Goal: Task Accomplishment & Management: Use online tool/utility

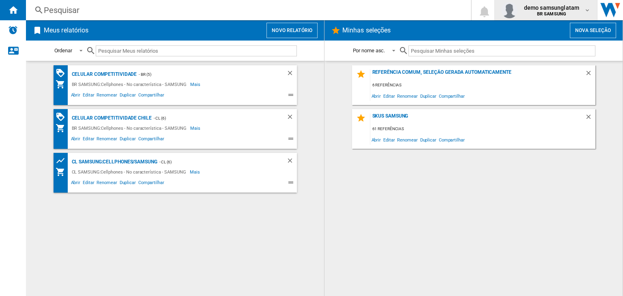
click at [578, 9] on span "demo samsunglatam" at bounding box center [551, 8] width 55 height 8
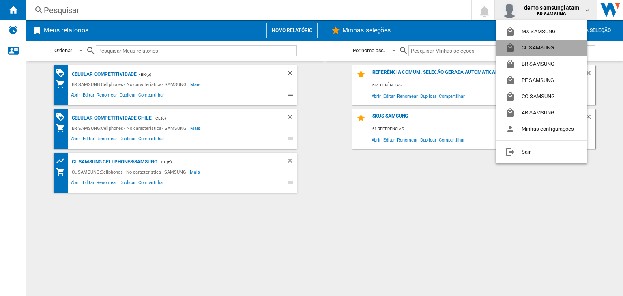
click at [549, 47] on button "CL SAMSUNG" at bounding box center [542, 48] width 92 height 16
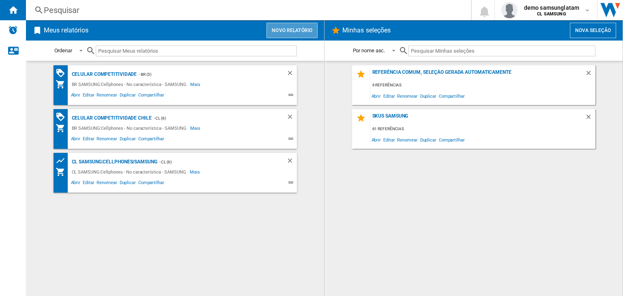
click at [274, 26] on button "Novo relatório" at bounding box center [292, 30] width 51 height 15
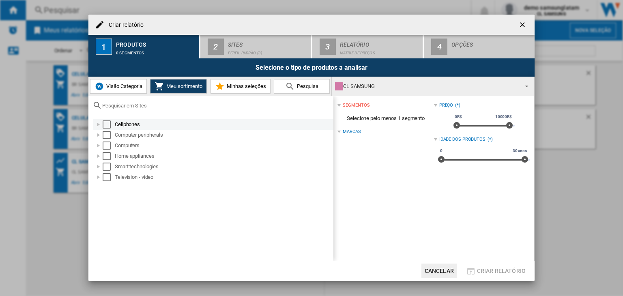
click at [108, 125] on div "Select" at bounding box center [107, 124] width 8 height 8
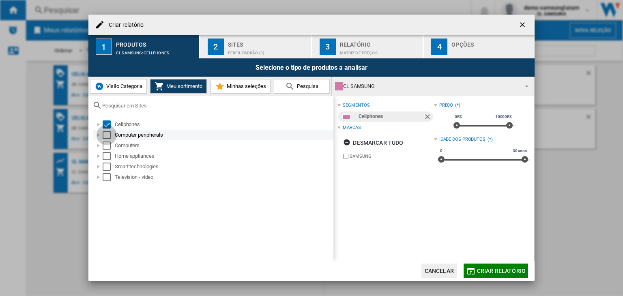
click at [108, 133] on div "Select" at bounding box center [107, 135] width 8 height 8
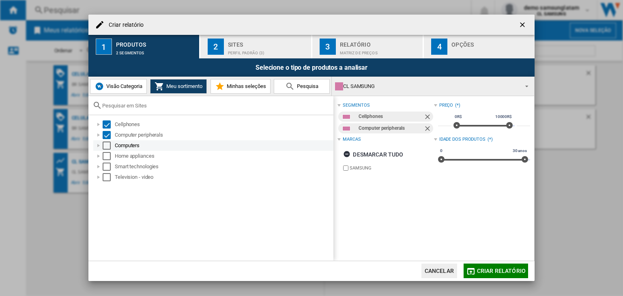
click at [107, 146] on div "Select" at bounding box center [107, 146] width 8 height 8
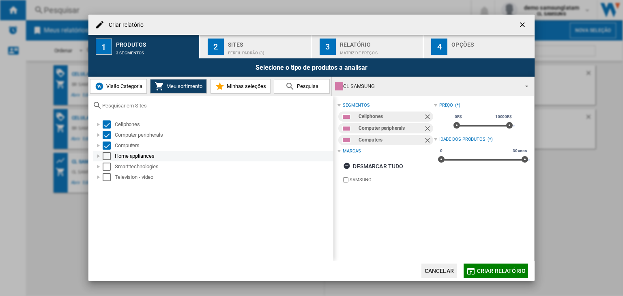
click at [105, 157] on div "Select" at bounding box center [107, 156] width 8 height 8
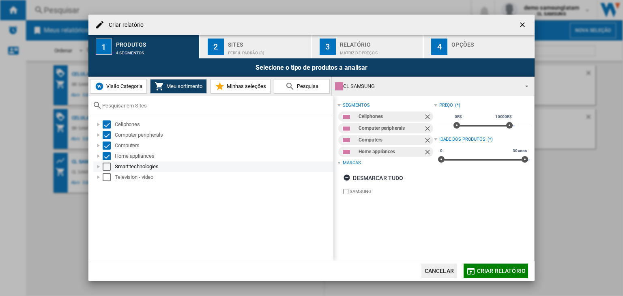
click at [105, 166] on div "Select" at bounding box center [107, 167] width 8 height 8
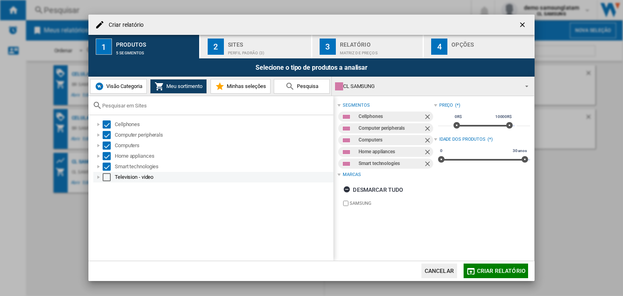
click at [105, 175] on div "Select" at bounding box center [107, 177] width 8 height 8
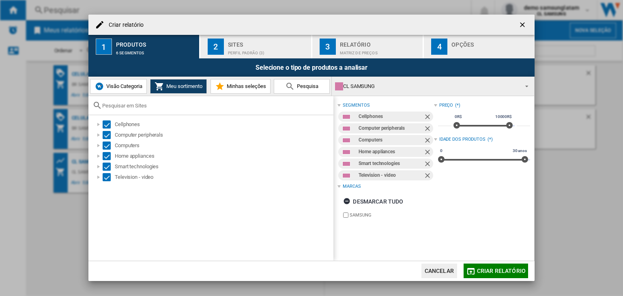
click at [519, 276] on button "Criar relatório" at bounding box center [496, 271] width 65 height 15
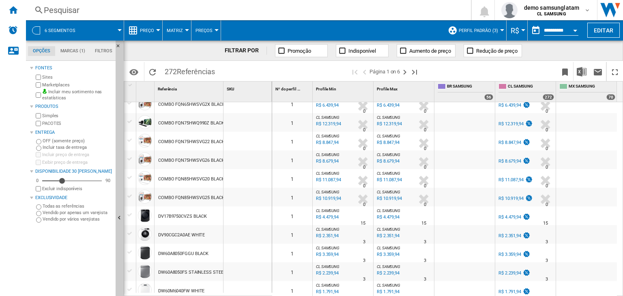
scroll to position [748, 0]
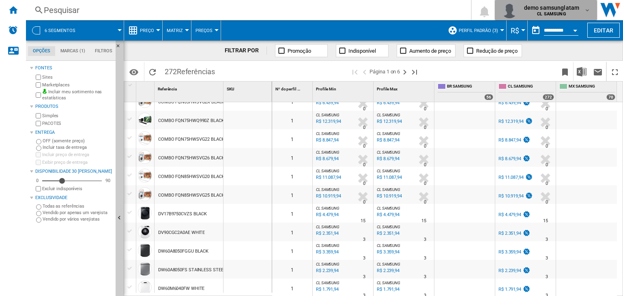
click at [581, 12] on div "demo samsunglatam CL SAMSUNG" at bounding box center [552, 10] width 63 height 13
